Goal: Task Accomplishment & Management: Complete application form

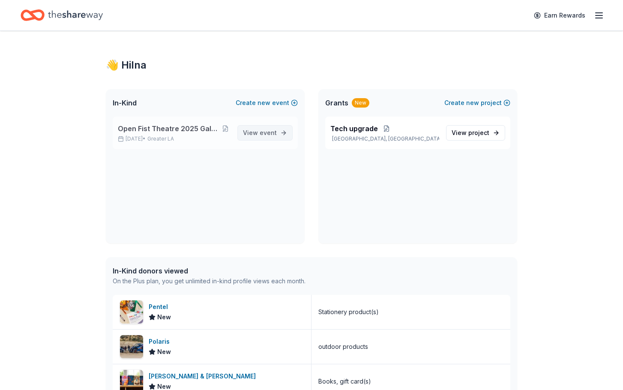
click at [251, 134] on span "View event" at bounding box center [260, 133] width 34 height 10
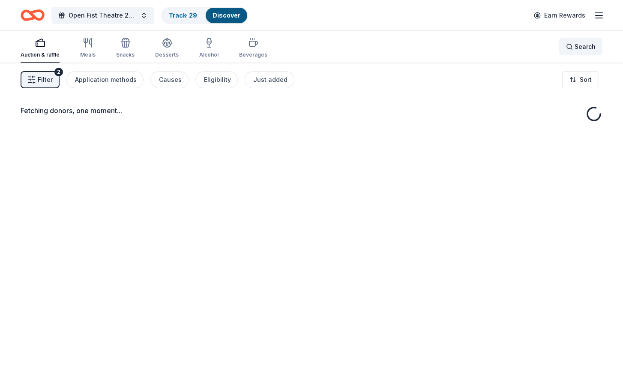
click at [575, 45] on span "Search" at bounding box center [584, 47] width 21 height 10
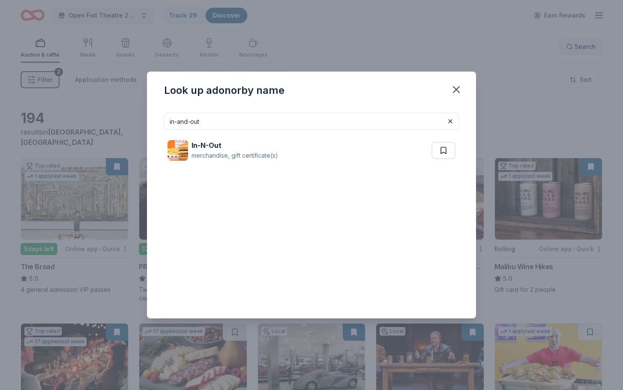
type input "in-and-out"
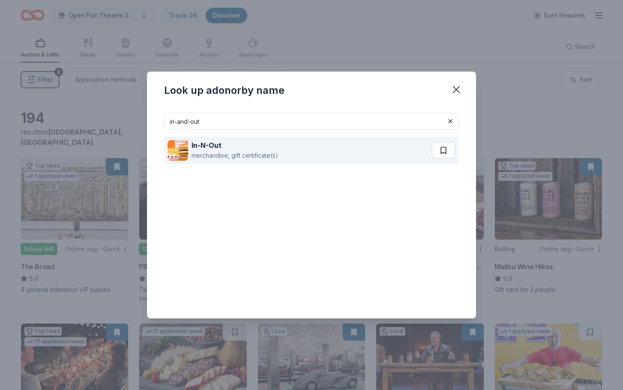
click at [243, 151] on div "merchandise, gift certificate(s)" at bounding box center [234, 155] width 87 height 10
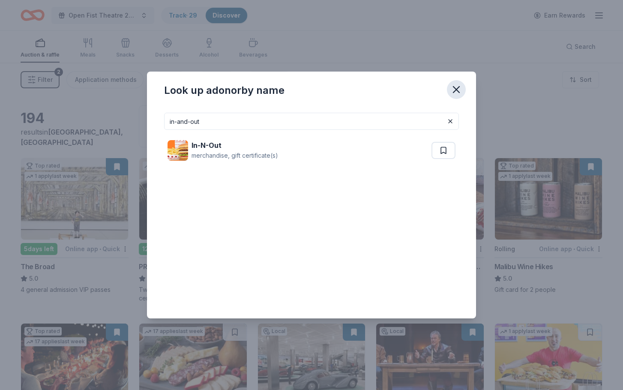
click at [453, 90] on icon "button" at bounding box center [456, 90] width 12 height 12
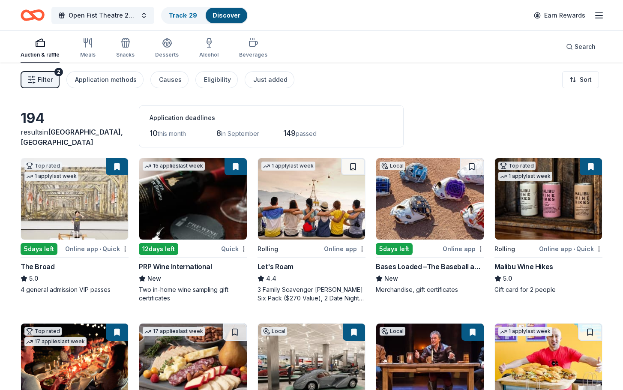
click at [112, 167] on button at bounding box center [117, 166] width 22 height 17
click at [118, 168] on button at bounding box center [117, 166] width 22 height 17
click at [185, 14] on link "Track · 29" at bounding box center [183, 15] width 28 height 7
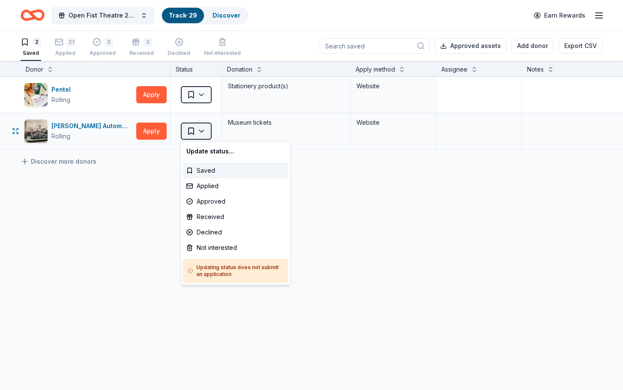
click at [201, 131] on html "Open Fist Theatre 2025 Gala: A Night at the Museum Track · 29 Discover Earn Rew…" at bounding box center [311, 195] width 623 height 390
click at [206, 185] on div "Applied" at bounding box center [235, 185] width 105 height 15
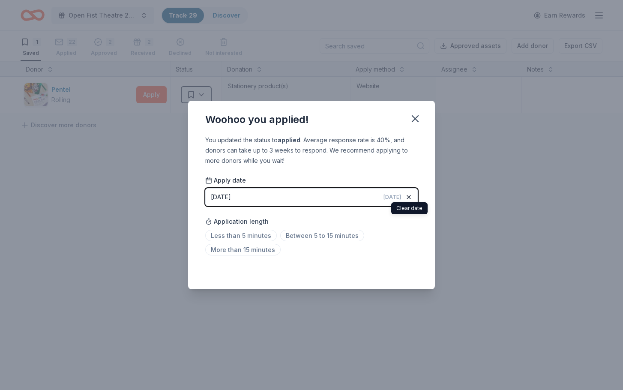
click at [409, 197] on icon "button" at bounding box center [408, 197] width 7 height 7
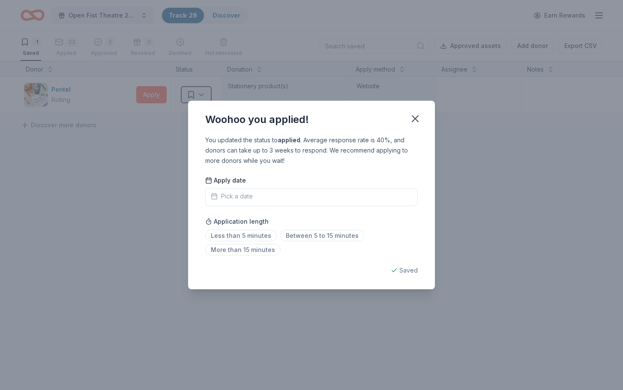
click at [210, 185] on div "Apply date Pick a date" at bounding box center [311, 191] width 212 height 30
click at [210, 183] on icon at bounding box center [208, 180] width 7 height 7
click at [209, 181] on icon at bounding box center [208, 180] width 7 height 7
click at [222, 203] on button "Pick a date" at bounding box center [311, 197] width 212 height 18
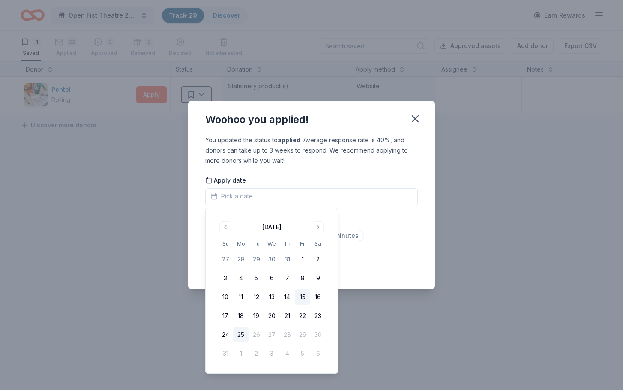
click at [308, 296] on button "15" at bounding box center [302, 296] width 15 height 15
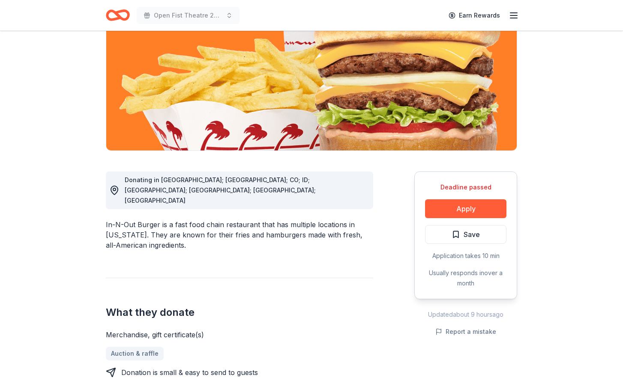
scroll to position [113, 0]
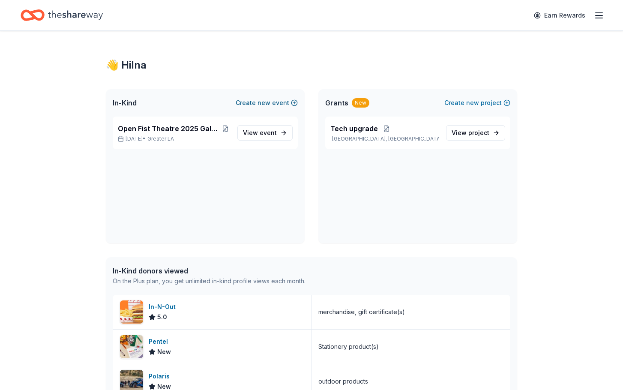
click at [251, 102] on button "Create new event" at bounding box center [267, 103] width 62 height 10
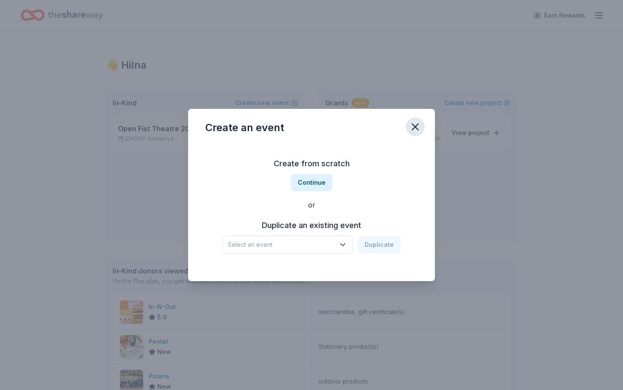
click at [415, 127] on icon "button" at bounding box center [415, 127] width 6 height 6
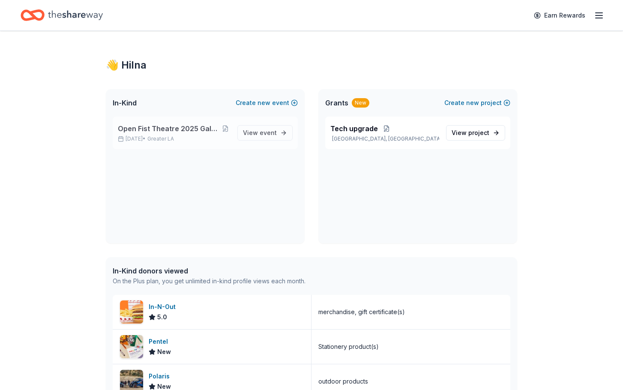
click at [189, 132] on span "Open Fist Theatre 2025 Gala: A Night at the Museum" at bounding box center [169, 128] width 103 height 10
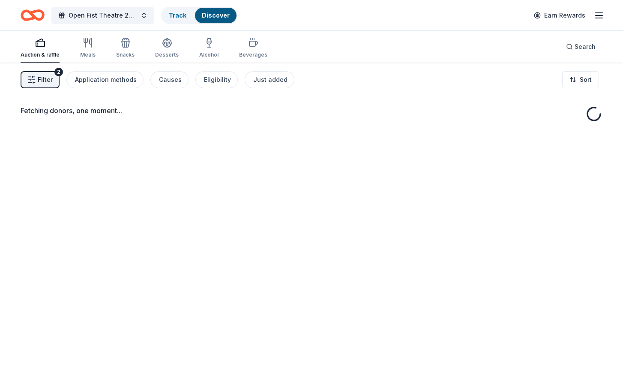
click at [228, 131] on div "Fetching donors, one moment..." at bounding box center [311, 258] width 623 height 390
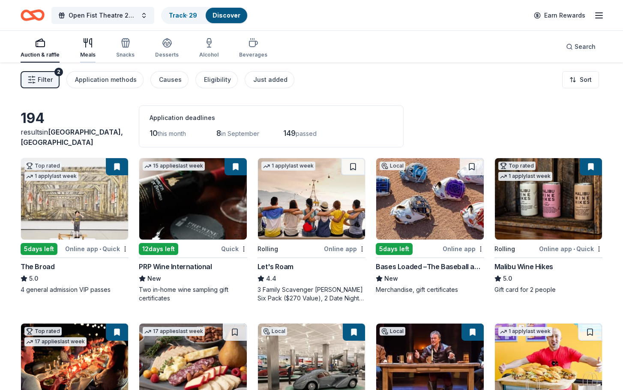
click at [81, 51] on div "Meals" at bounding box center [87, 48] width 15 height 21
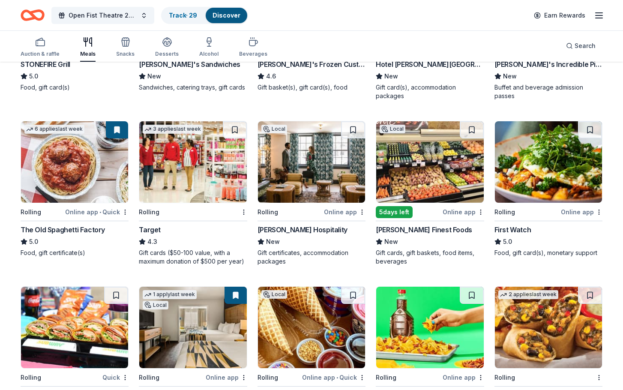
scroll to position [237, 0]
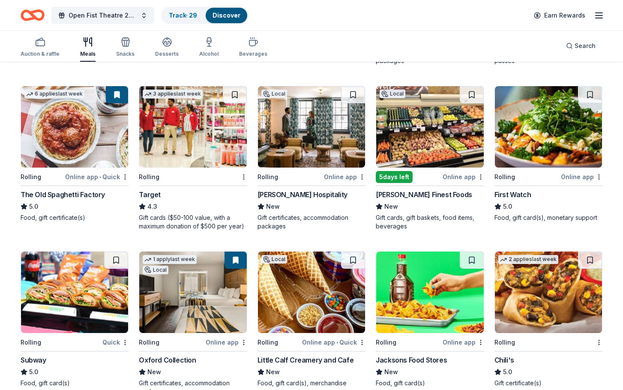
click at [306, 132] on img at bounding box center [311, 126] width 107 height 81
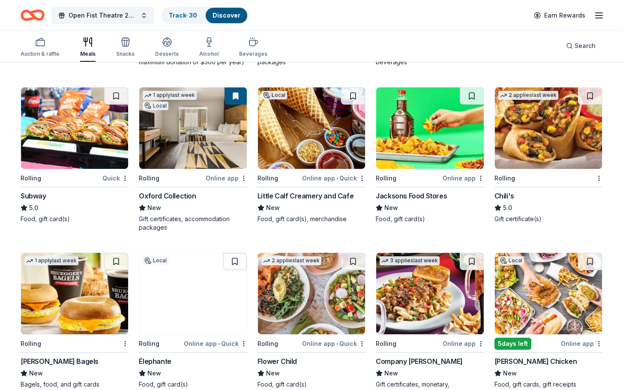
scroll to position [404, 0]
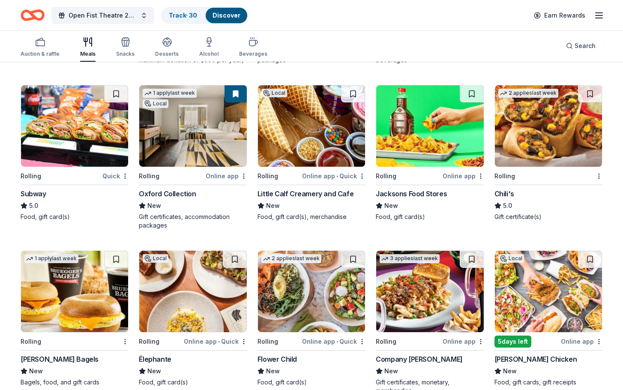
click at [412, 150] on img at bounding box center [429, 125] width 107 height 81
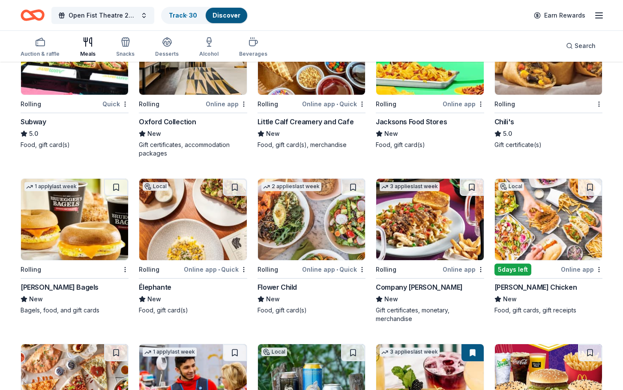
scroll to position [462, 0]
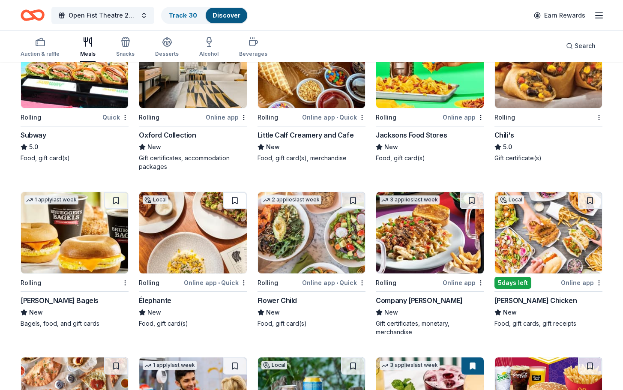
click at [233, 201] on button at bounding box center [235, 200] width 24 height 17
click at [234, 211] on img at bounding box center [192, 232] width 107 height 81
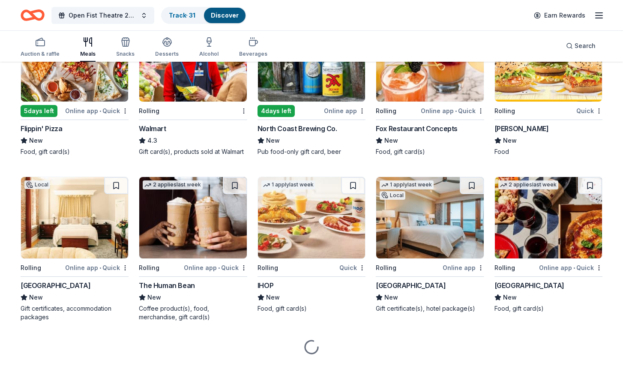
scroll to position [799, 0]
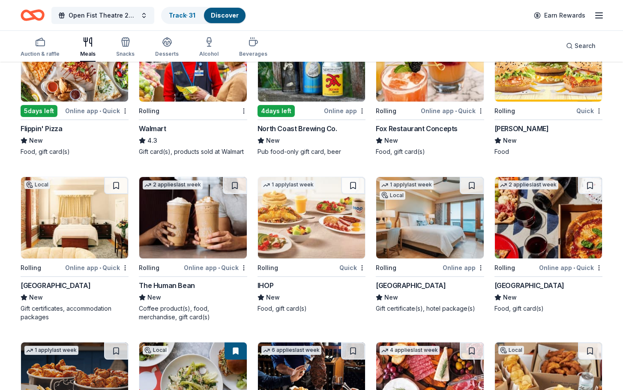
click at [96, 263] on div "Online app • Quick" at bounding box center [96, 267] width 63 height 11
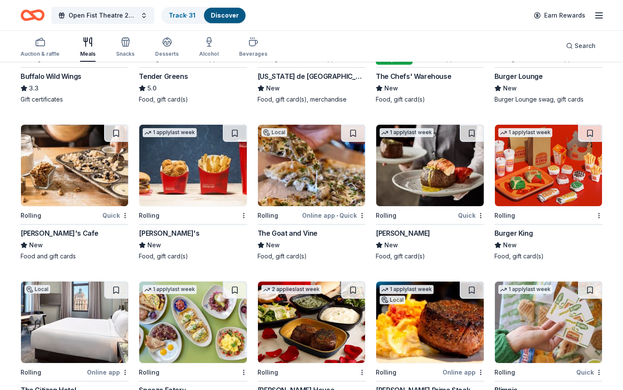
scroll to position [1176, 0]
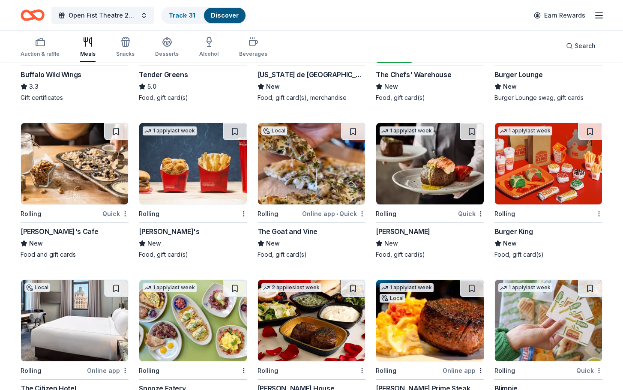
click at [101, 163] on img at bounding box center [74, 163] width 107 height 81
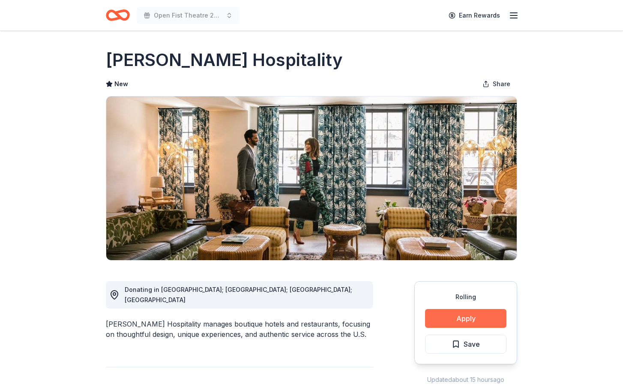
click at [480, 318] on button "Apply" at bounding box center [465, 318] width 81 height 19
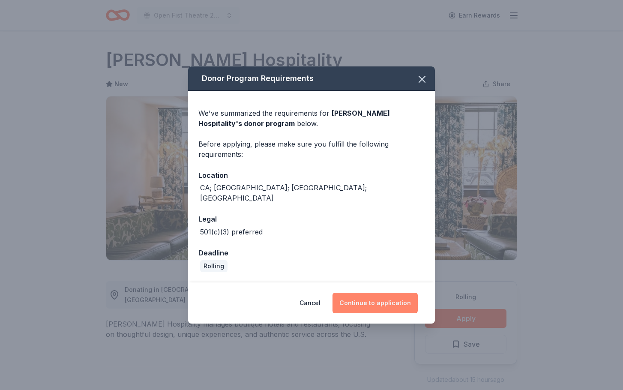
click at [355, 295] on button "Continue to application" at bounding box center [374, 303] width 85 height 21
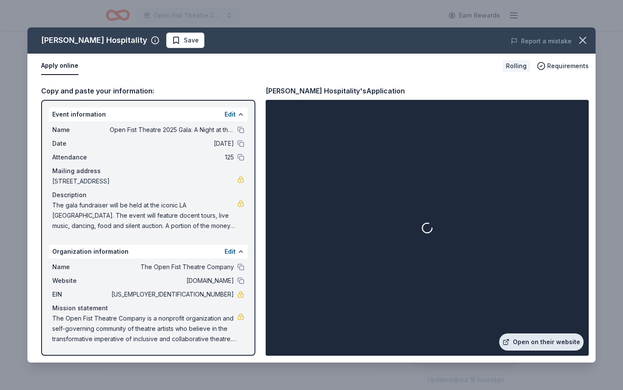
click at [547, 343] on link "Open on their website" at bounding box center [541, 341] width 84 height 17
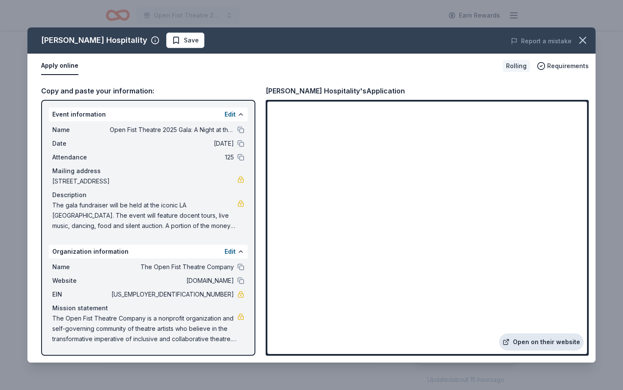
click at [536, 340] on link "Open on their website" at bounding box center [541, 341] width 84 height 17
click at [172, 42] on span "Save" at bounding box center [185, 40] width 27 height 10
click at [162, 43] on html "Open Fist Theatre 2025 Gala: A Night at the Museum Earn Rewards Rolling Share O…" at bounding box center [311, 195] width 623 height 390
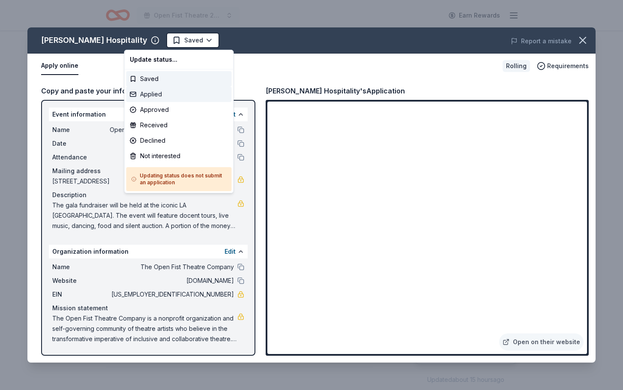
click at [152, 90] on div "Applied" at bounding box center [178, 94] width 105 height 15
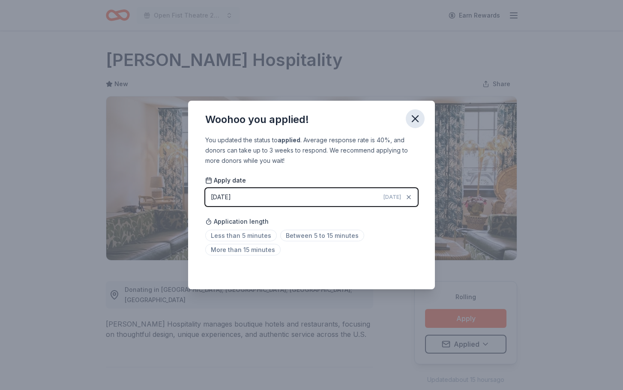
click at [415, 117] on icon "button" at bounding box center [415, 119] width 12 height 12
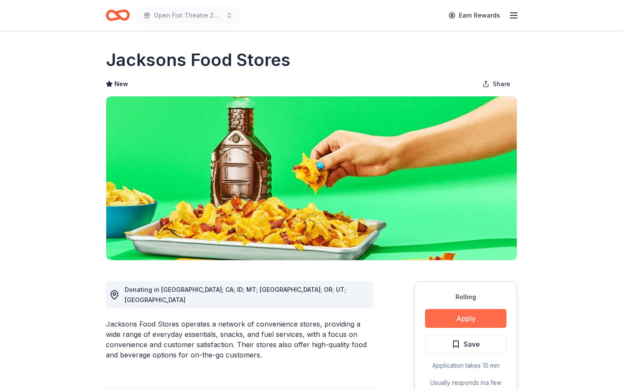
click at [467, 320] on button "Apply" at bounding box center [465, 318] width 81 height 19
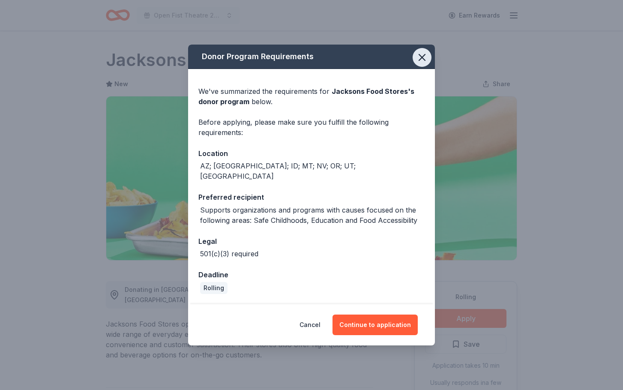
click at [421, 60] on icon "button" at bounding box center [422, 57] width 12 height 12
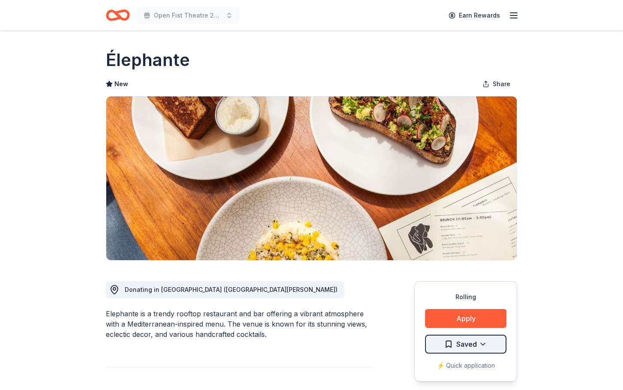
click at [481, 346] on html "Open Fist Theatre 2025 Gala: A Night at the Museum Earn Rewards Rolling Share É…" at bounding box center [311, 195] width 623 height 390
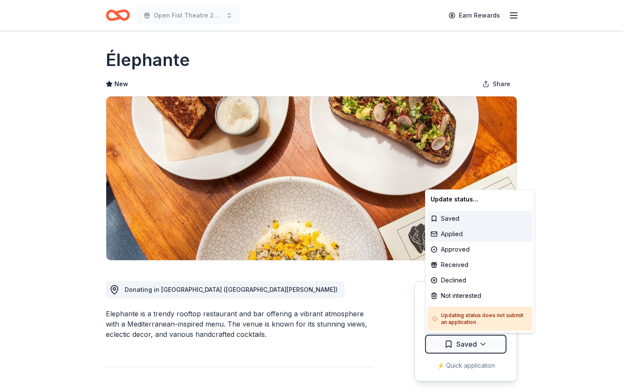
click at [455, 229] on div "Applied" at bounding box center [479, 233] width 105 height 15
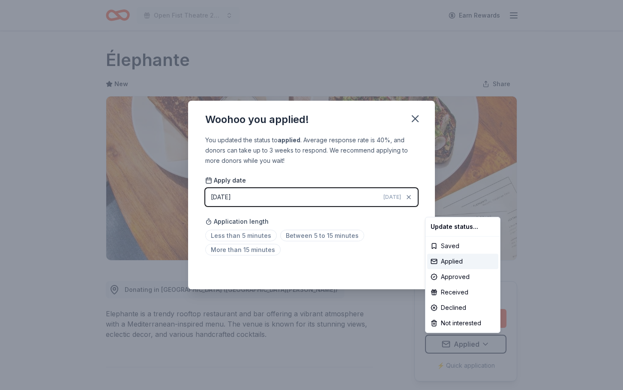
click at [410, 197] on html "Open Fist Theatre 2025 Gala: A Night at the Museum Earn Rewards Rolling Share É…" at bounding box center [311, 195] width 623 height 390
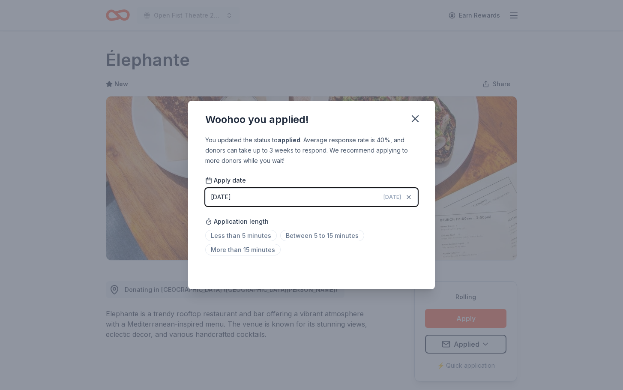
click at [410, 197] on icon "button" at bounding box center [408, 197] width 7 height 7
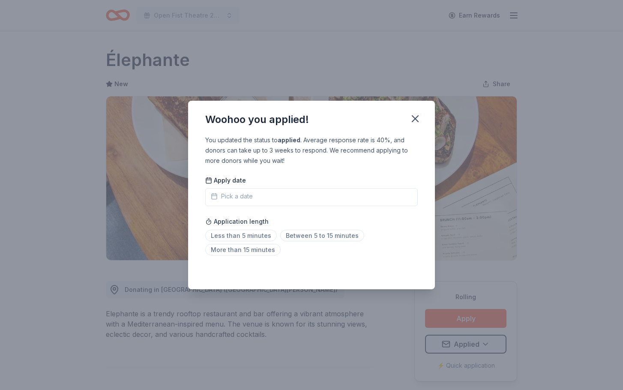
click at [215, 193] on icon "button" at bounding box center [214, 196] width 7 height 7
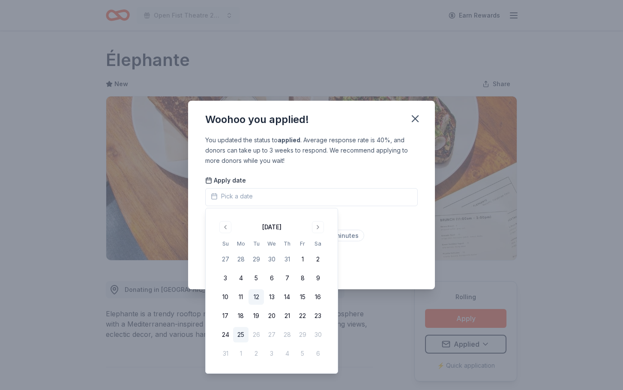
click at [261, 299] on button "12" at bounding box center [255, 296] width 15 height 15
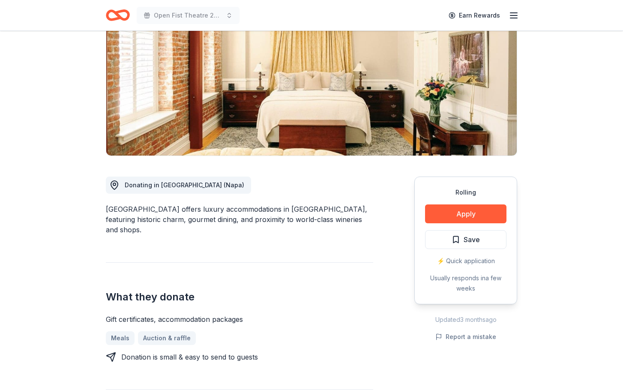
scroll to position [107, 0]
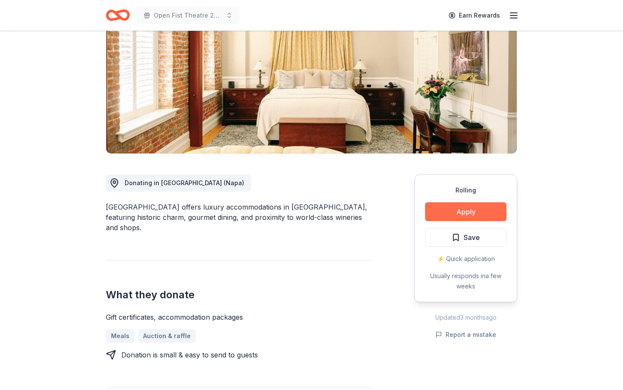
click at [467, 216] on button "Apply" at bounding box center [465, 211] width 81 height 19
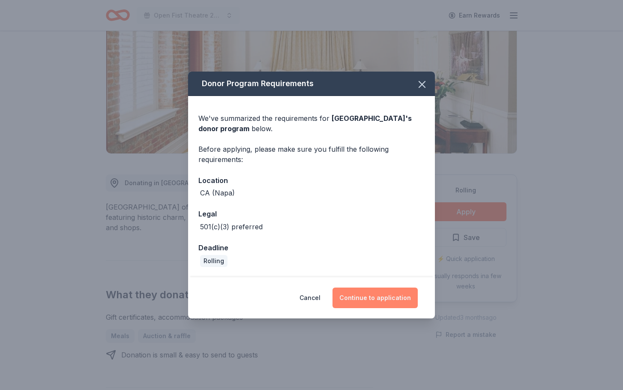
click at [373, 298] on button "Continue to application" at bounding box center [374, 297] width 85 height 21
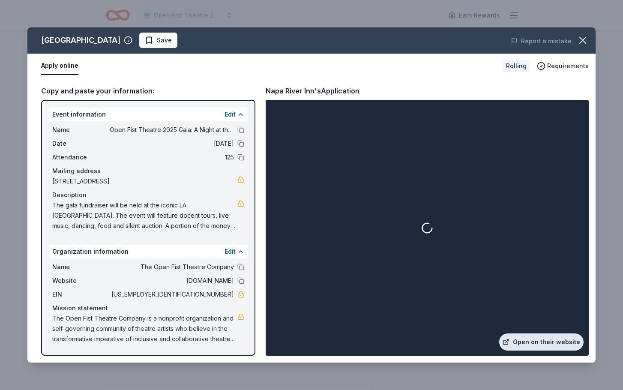
click at [545, 343] on link "Open on their website" at bounding box center [541, 341] width 84 height 17
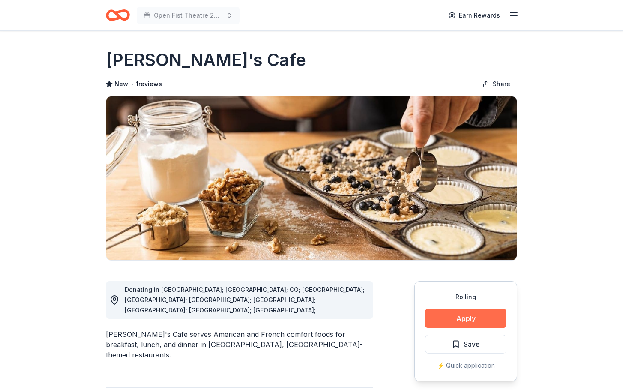
click at [478, 317] on button "Apply" at bounding box center [465, 318] width 81 height 19
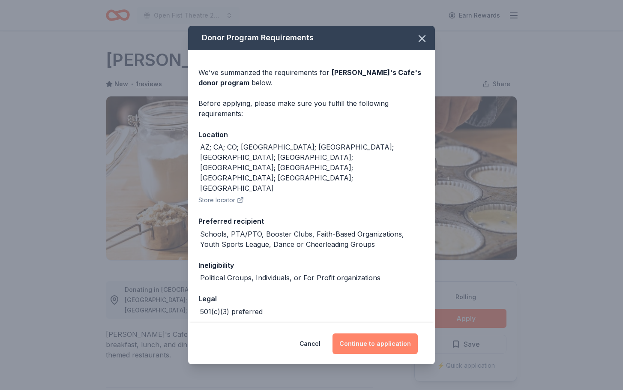
click at [380, 341] on button "Continue to application" at bounding box center [374, 343] width 85 height 21
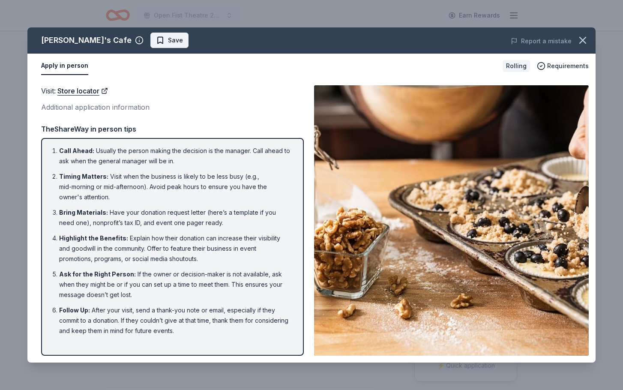
click at [156, 38] on span "Save" at bounding box center [169, 40] width 27 height 10
